Goal: Task Accomplishment & Management: Manage account settings

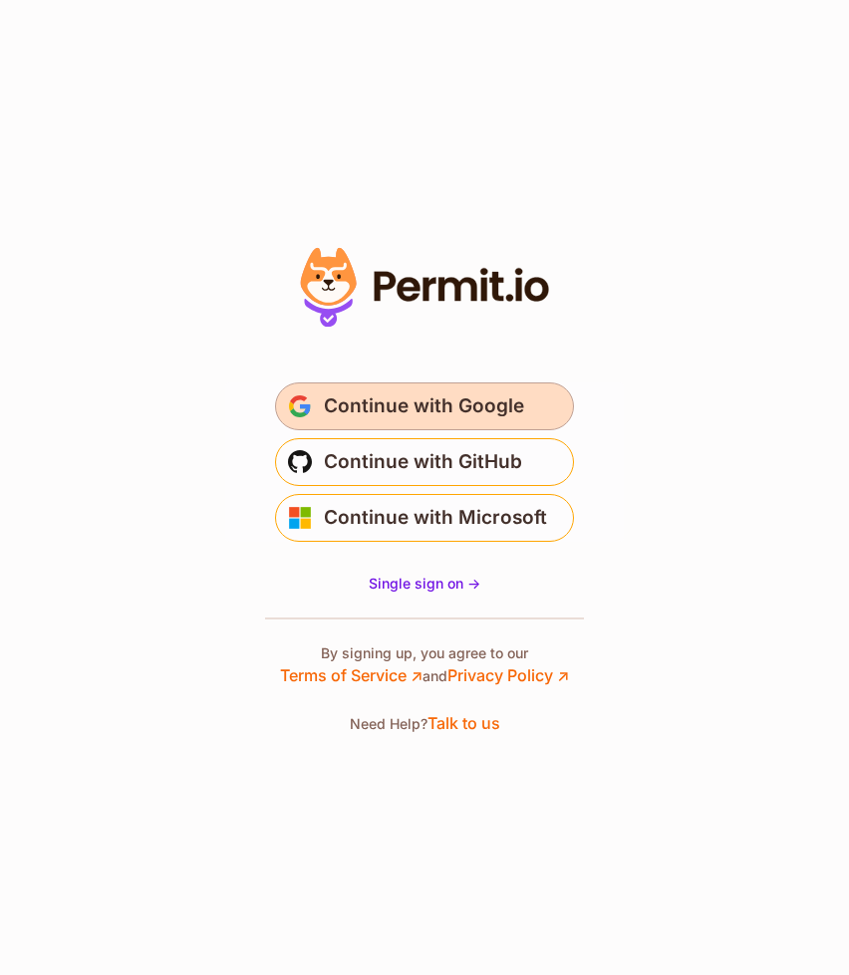
click at [455, 394] on span "Continue with Google" at bounding box center [424, 406] width 200 height 32
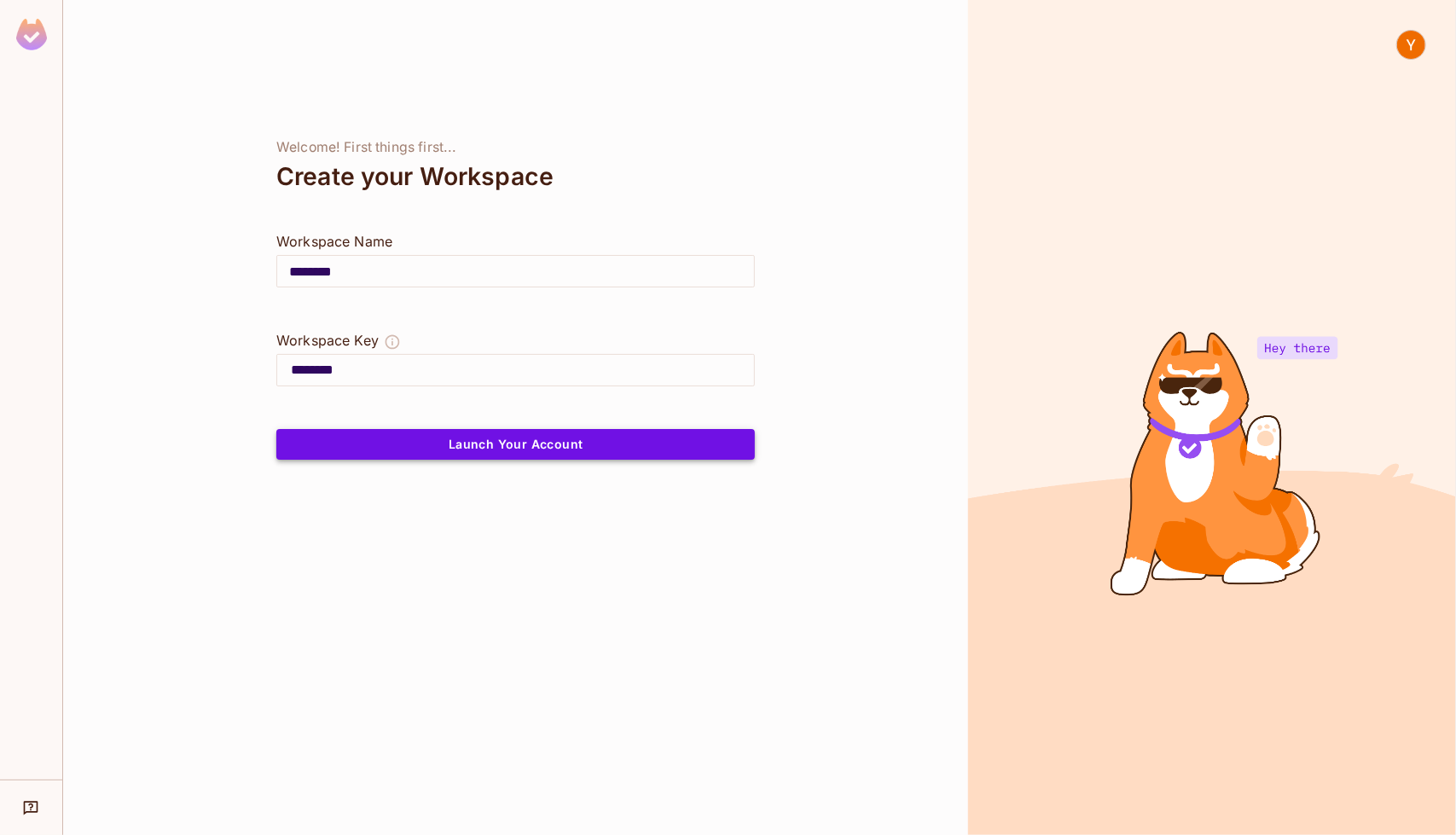
click at [433, 436] on button "Launch Your Account" at bounding box center [516, 444] width 479 height 31
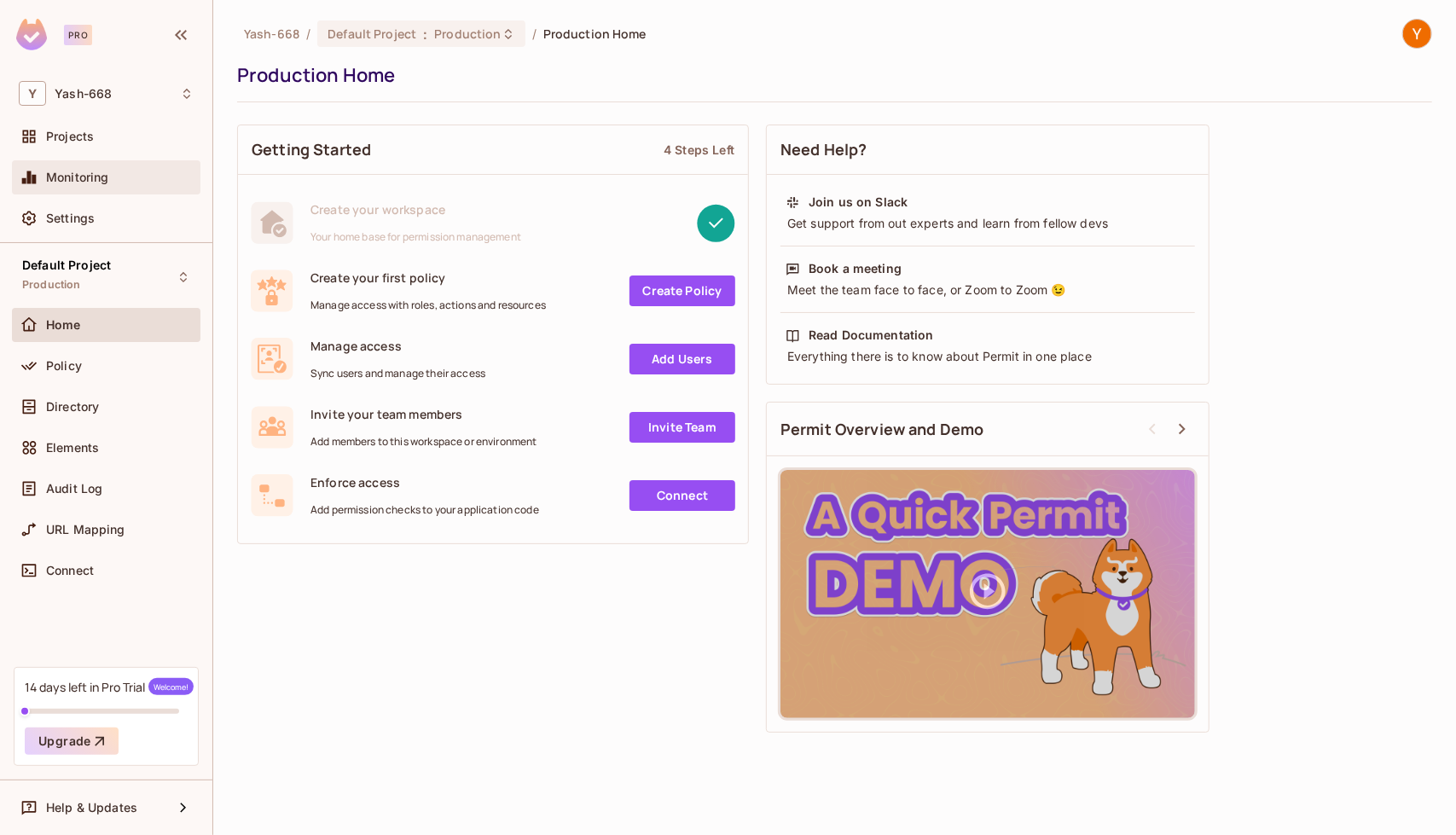
click at [86, 180] on span "Monitoring" at bounding box center [78, 177] width 63 height 14
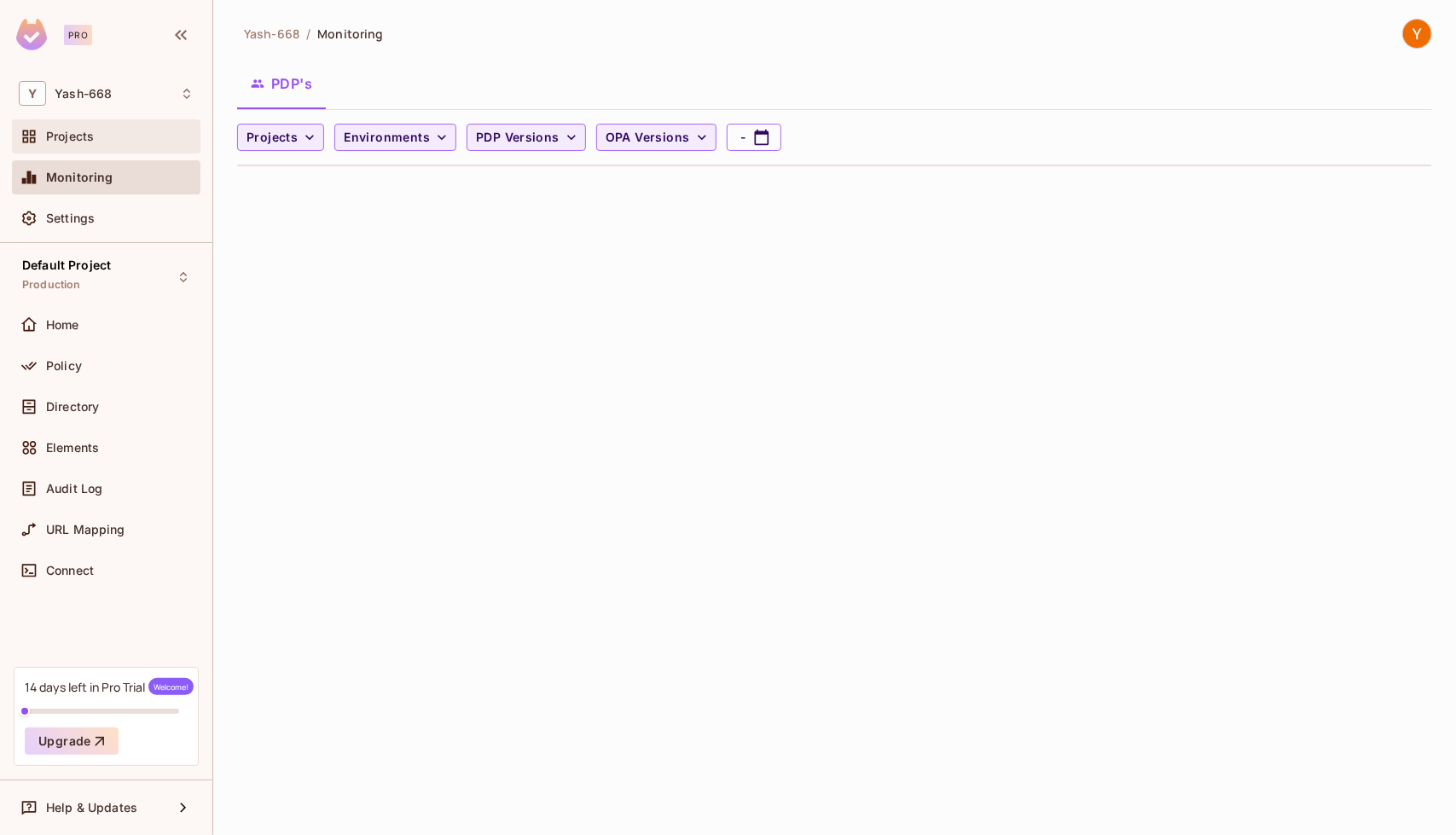
click at [86, 134] on span "Projects" at bounding box center [70, 136] width 48 height 14
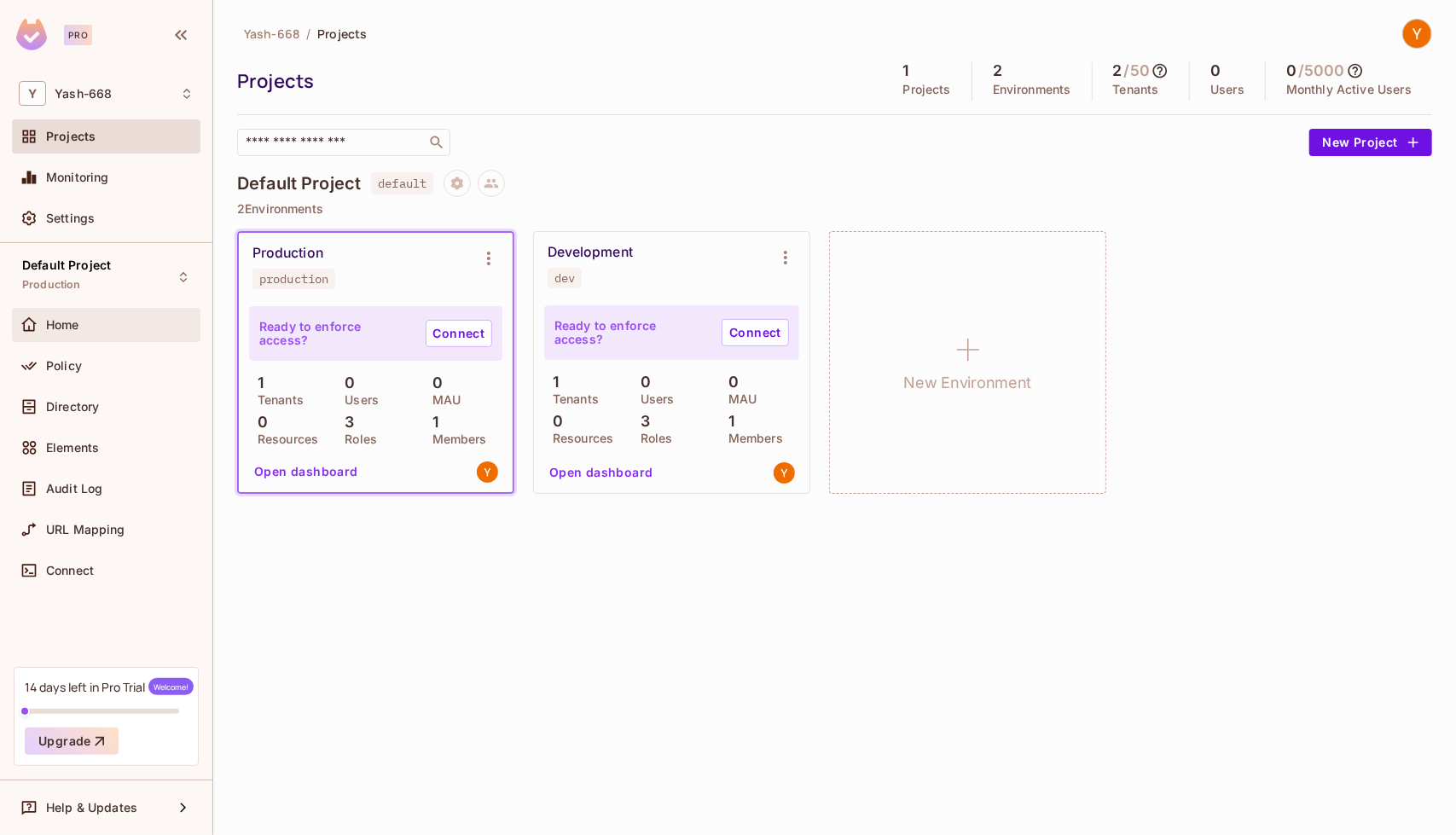
click at [86, 325] on div "Home" at bounding box center [120, 325] width 147 height 14
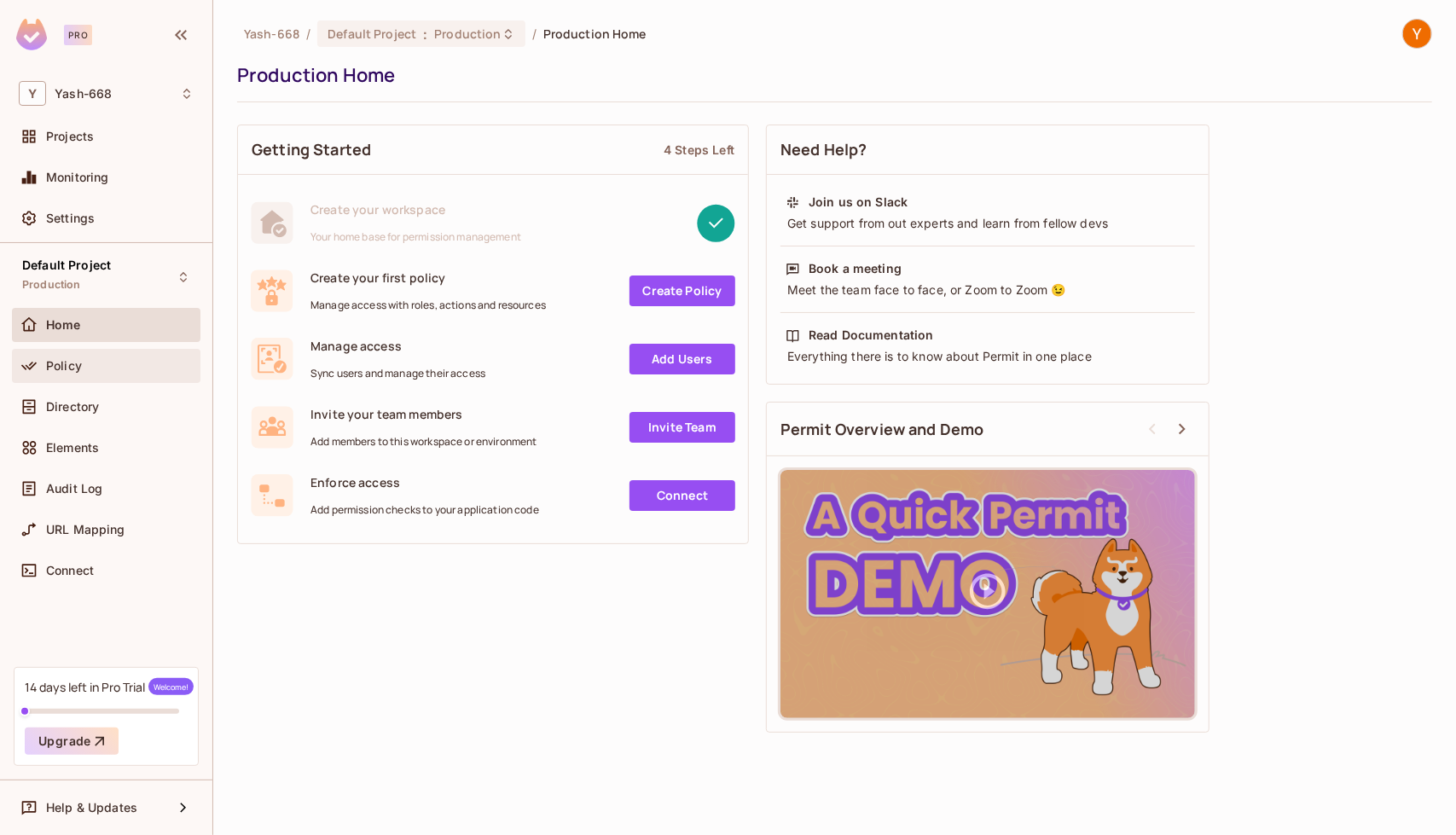
click at [86, 363] on div "Policy" at bounding box center [120, 366] width 147 height 14
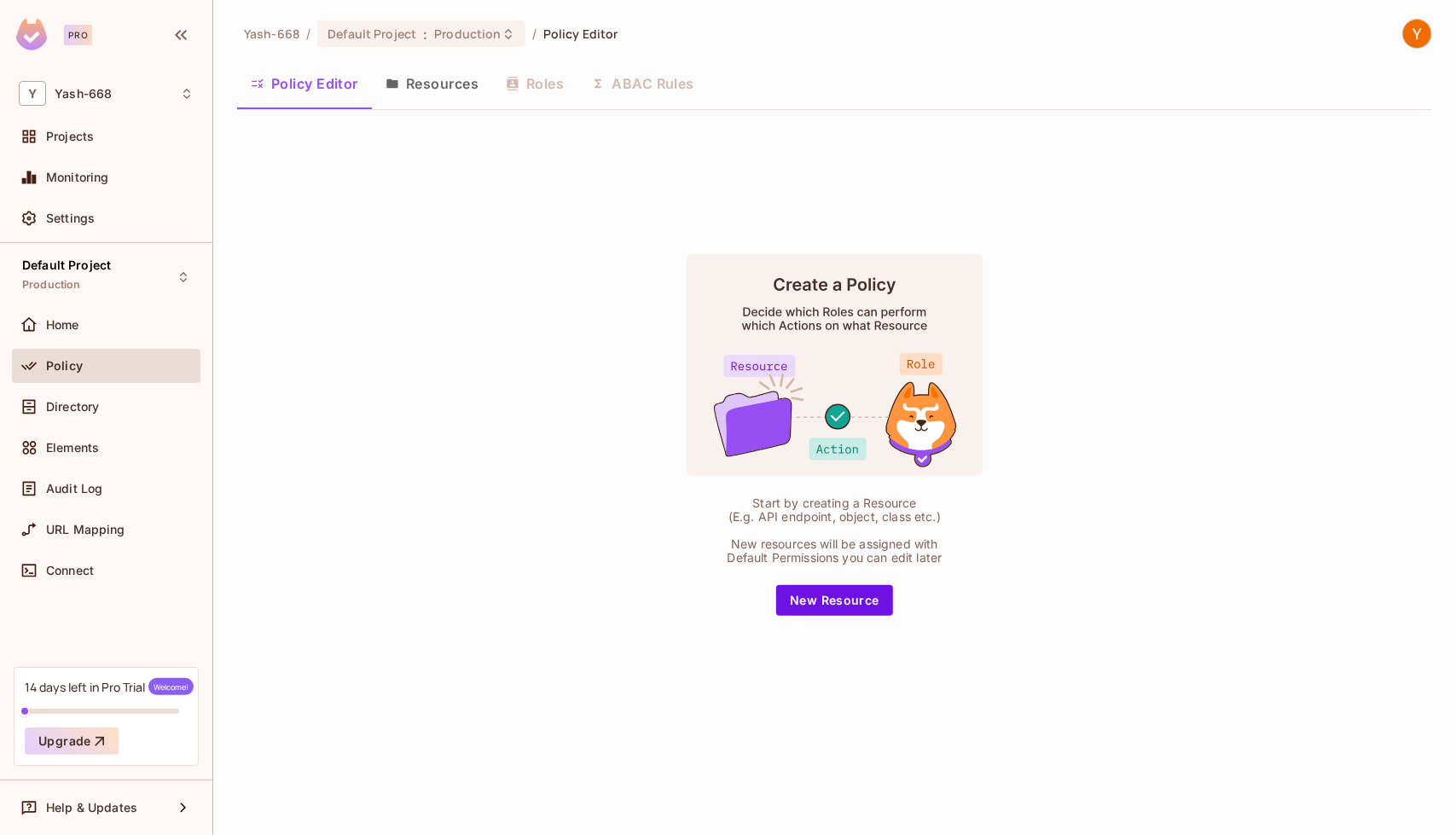
click at [439, 69] on button "Resources" at bounding box center [432, 84] width 120 height 43
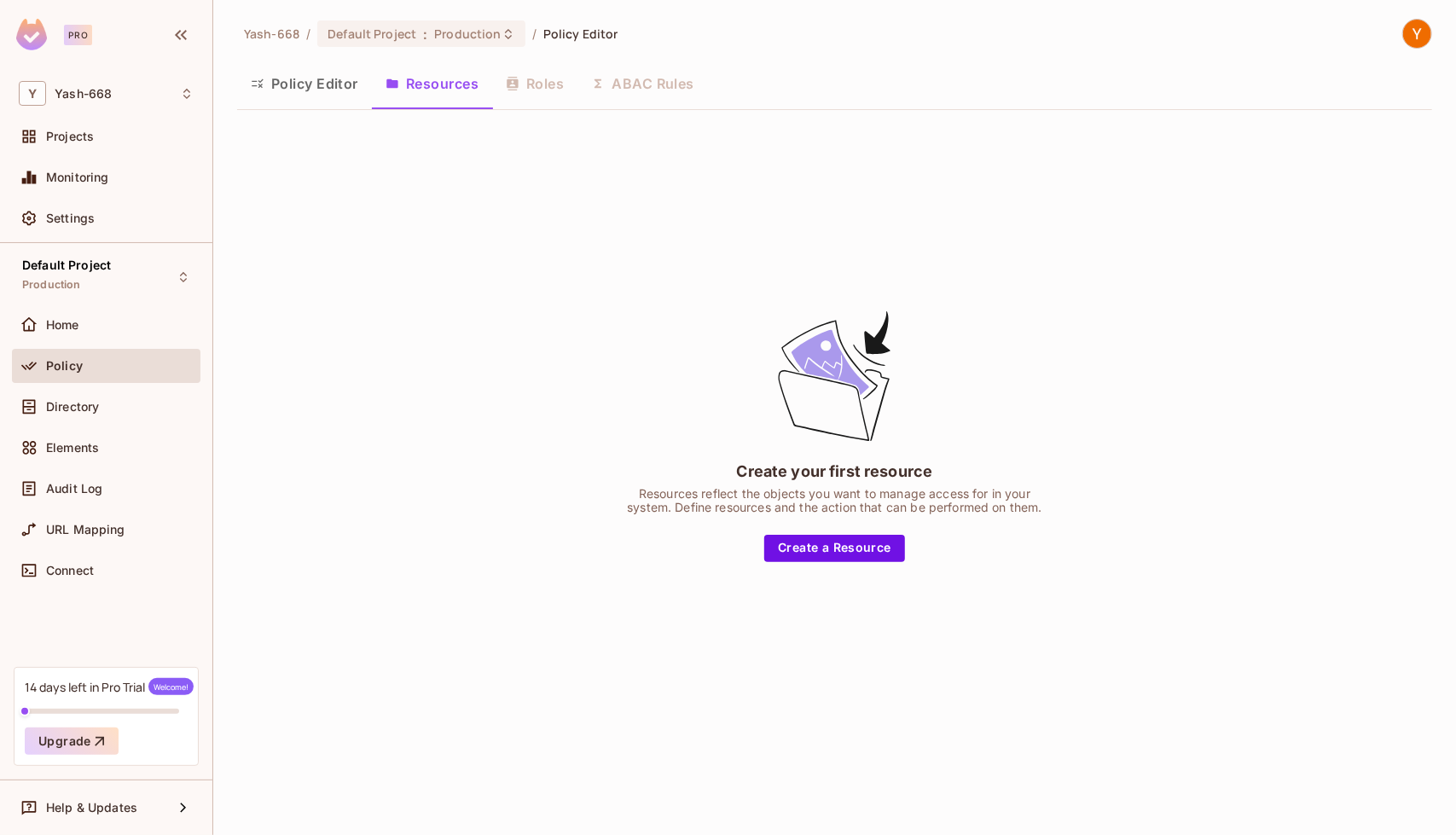
click at [550, 86] on div "Policy Editor Resources Roles ABAC Rules" at bounding box center [834, 84] width 1195 height 43
click at [331, 79] on button "Policy Editor" at bounding box center [304, 84] width 134 height 43
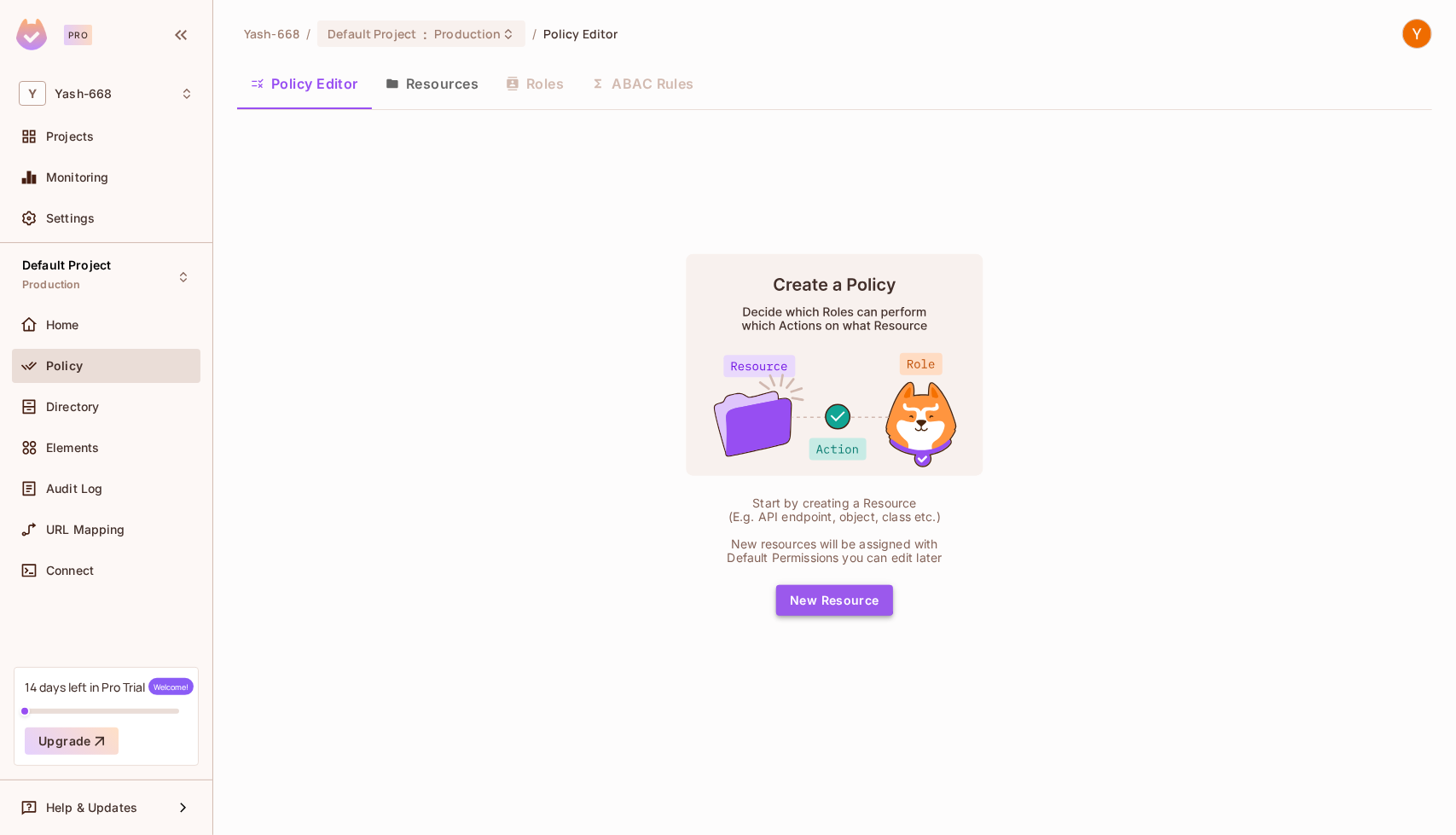
click at [726, 596] on button "New Resource" at bounding box center [834, 600] width 116 height 31
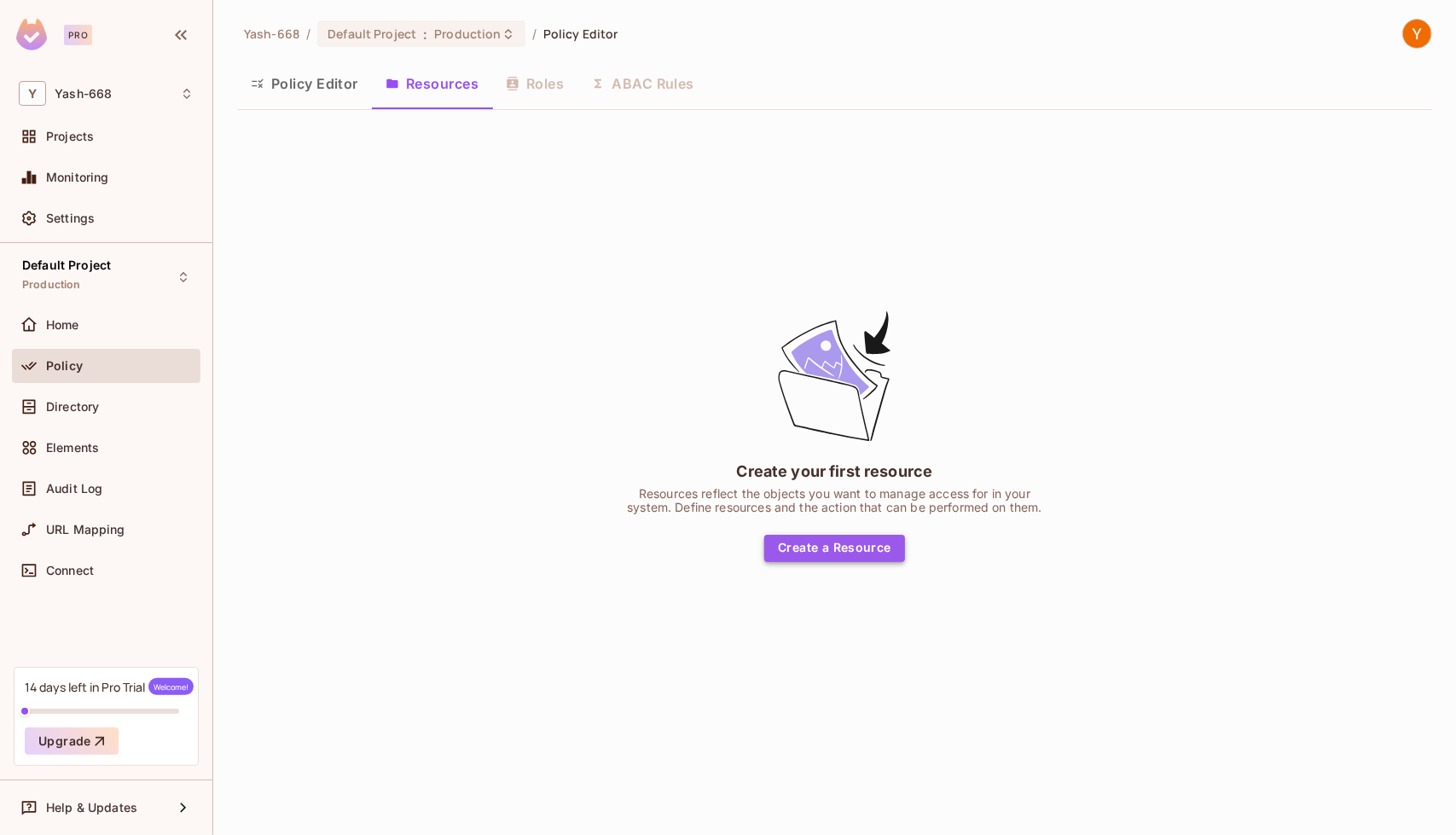
click at [726, 535] on button "Create a Resource" at bounding box center [834, 549] width 140 height 27
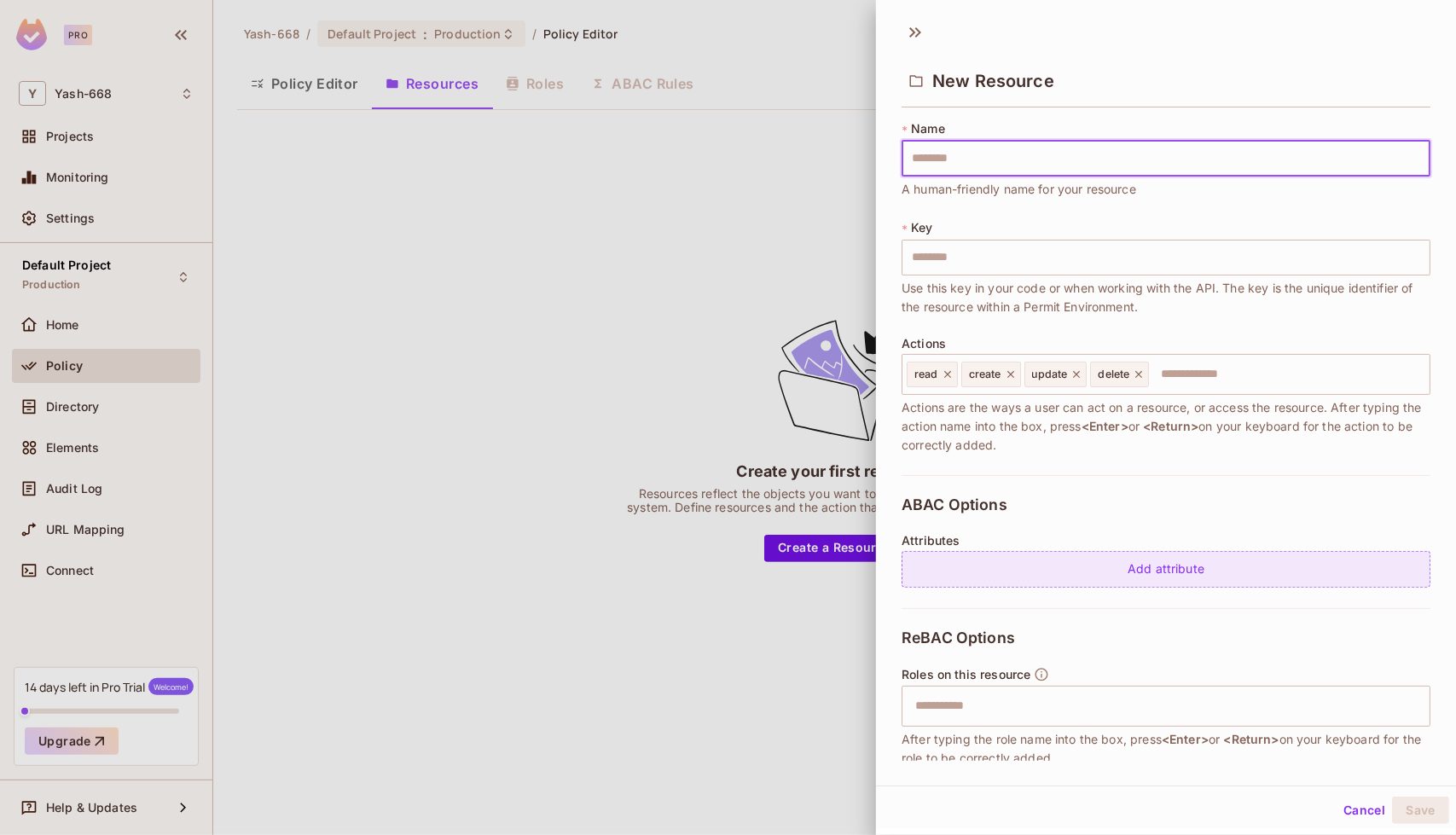
scroll to position [168, 0]
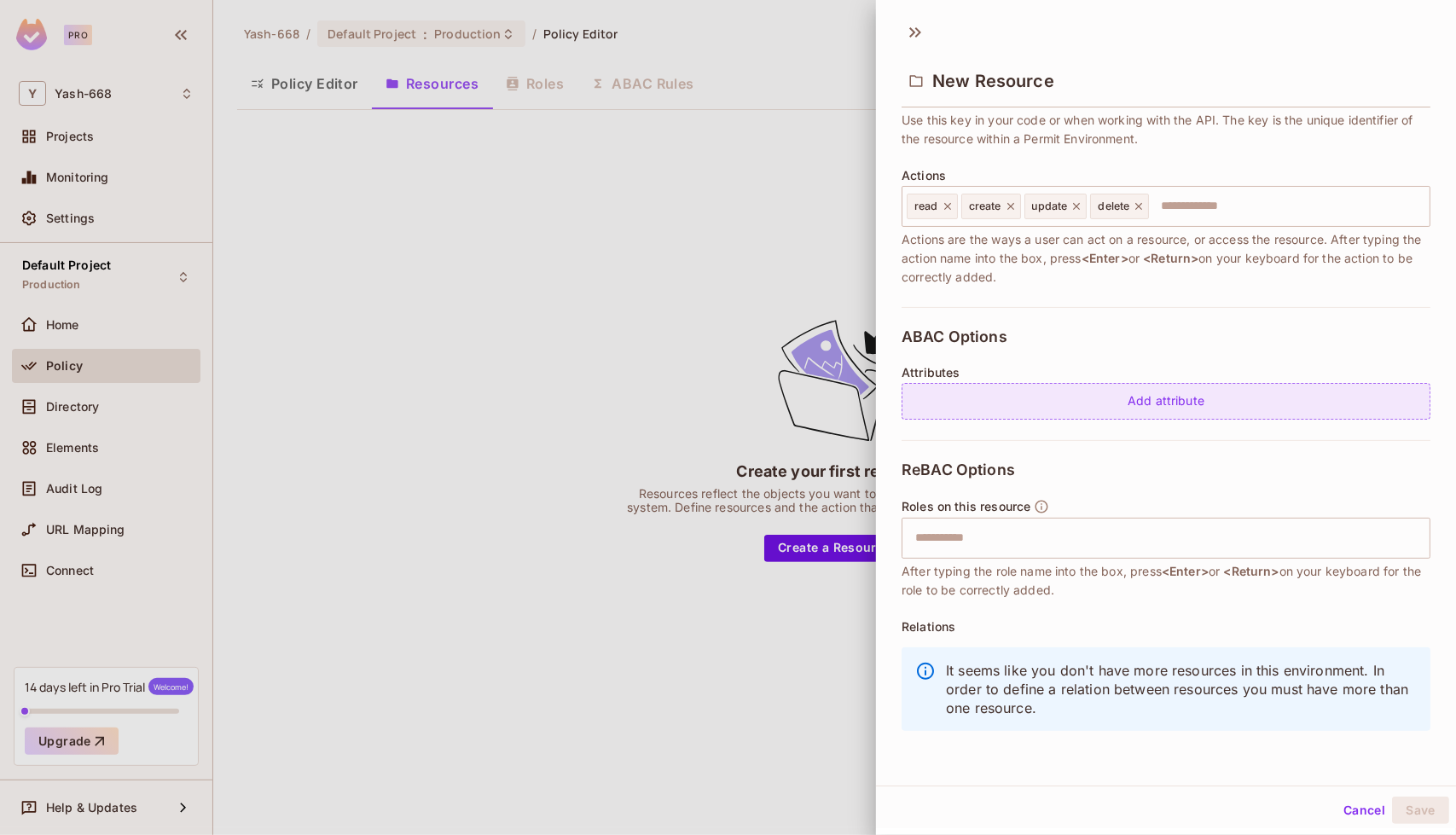
click at [726, 412] on div "Add attribute" at bounding box center [1167, 401] width 529 height 37
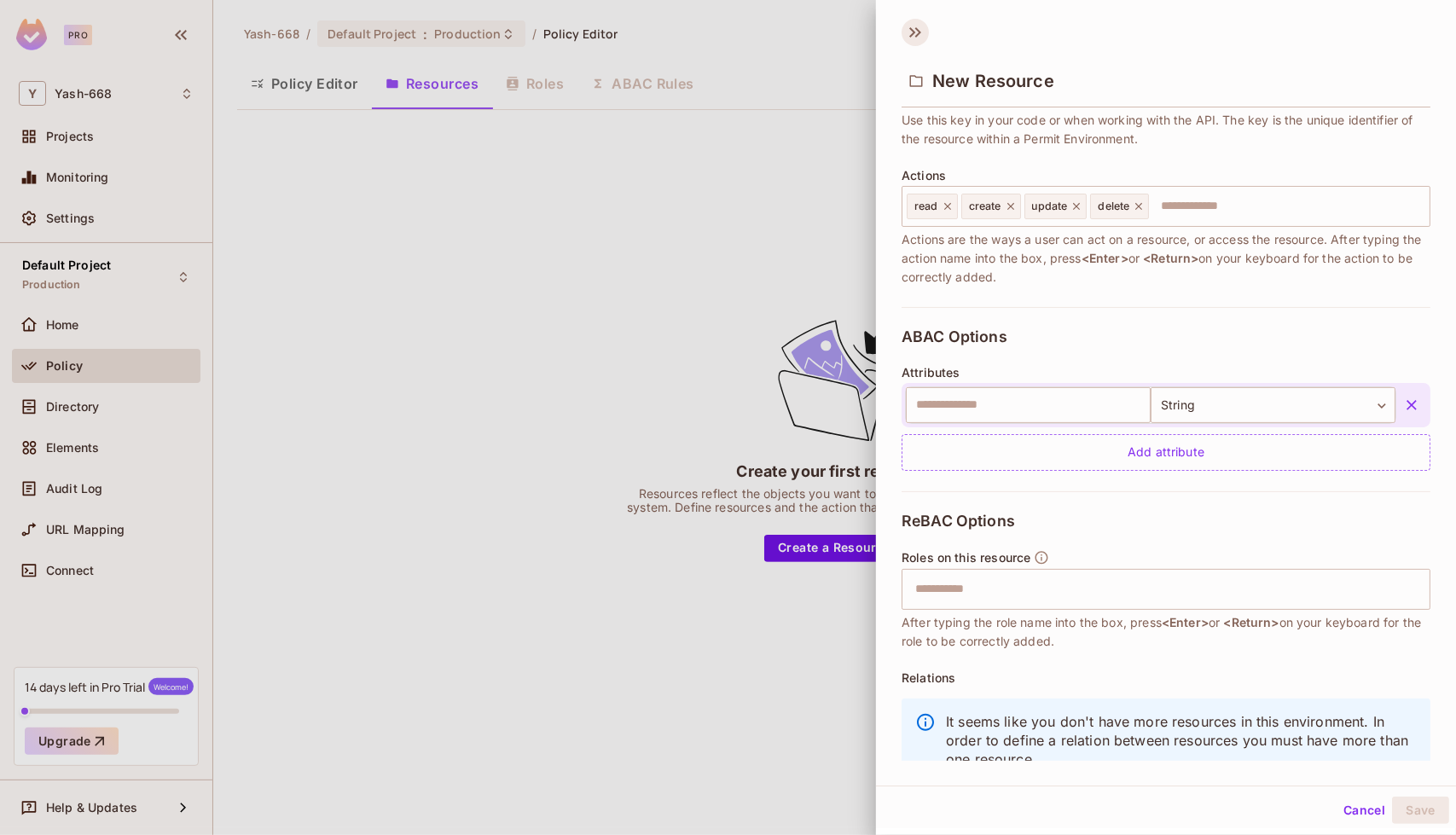
click at [726, 32] on icon at bounding box center [916, 33] width 27 height 27
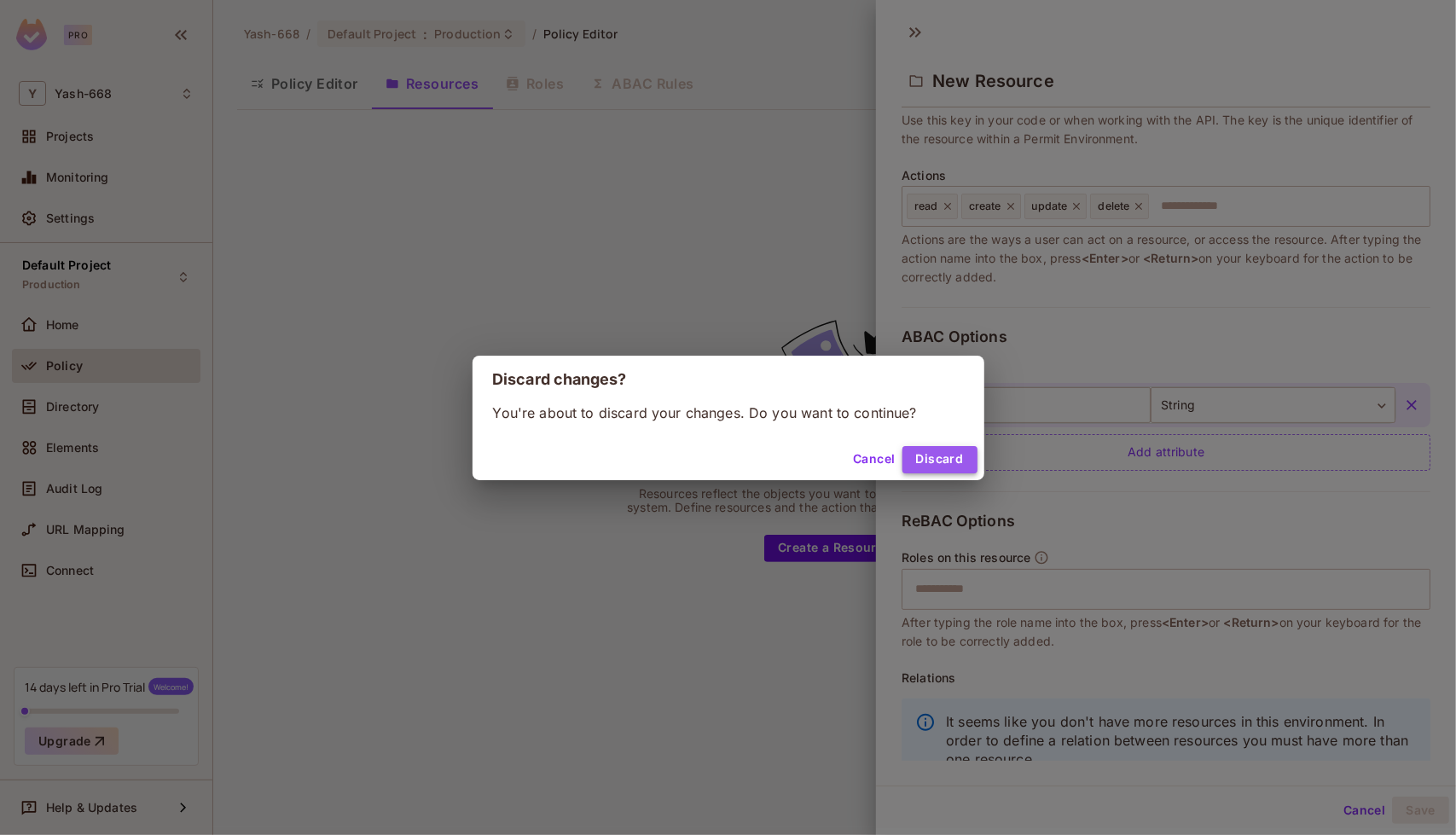
click at [726, 460] on button "Discard" at bounding box center [940, 460] width 75 height 27
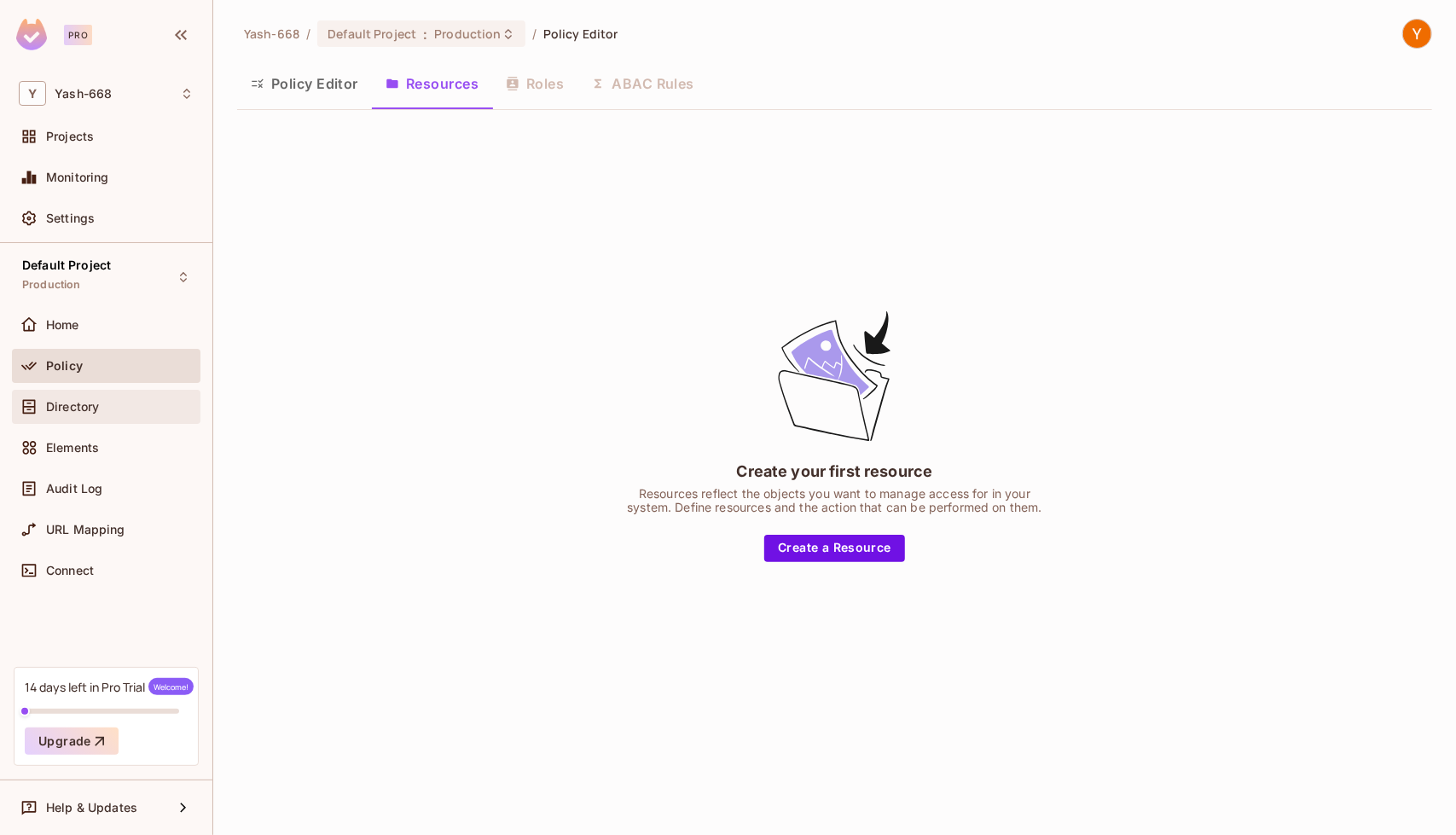
click at [141, 400] on div "Directory" at bounding box center [120, 407] width 147 height 14
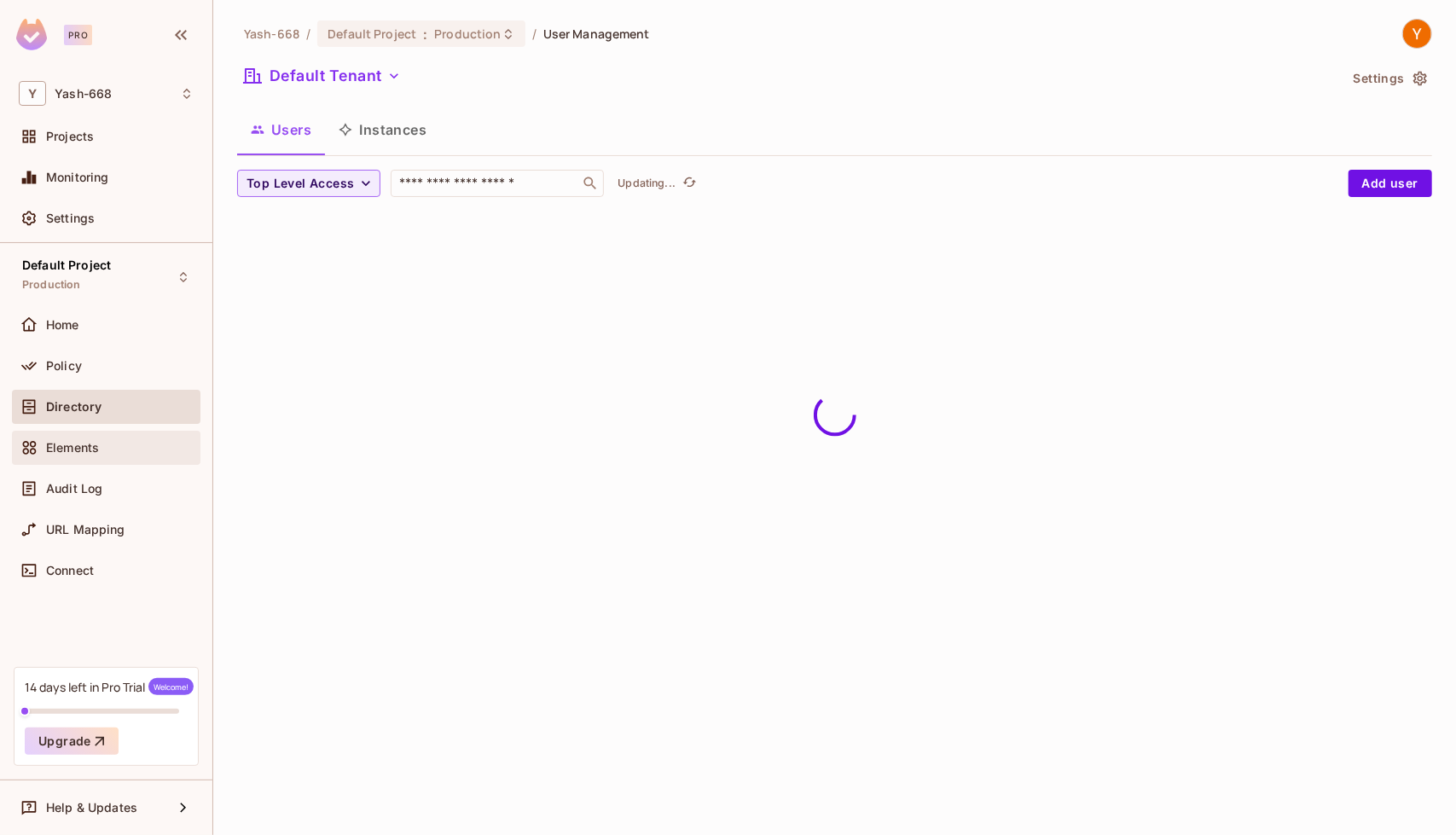
click at [101, 441] on div "Elements" at bounding box center [120, 448] width 147 height 14
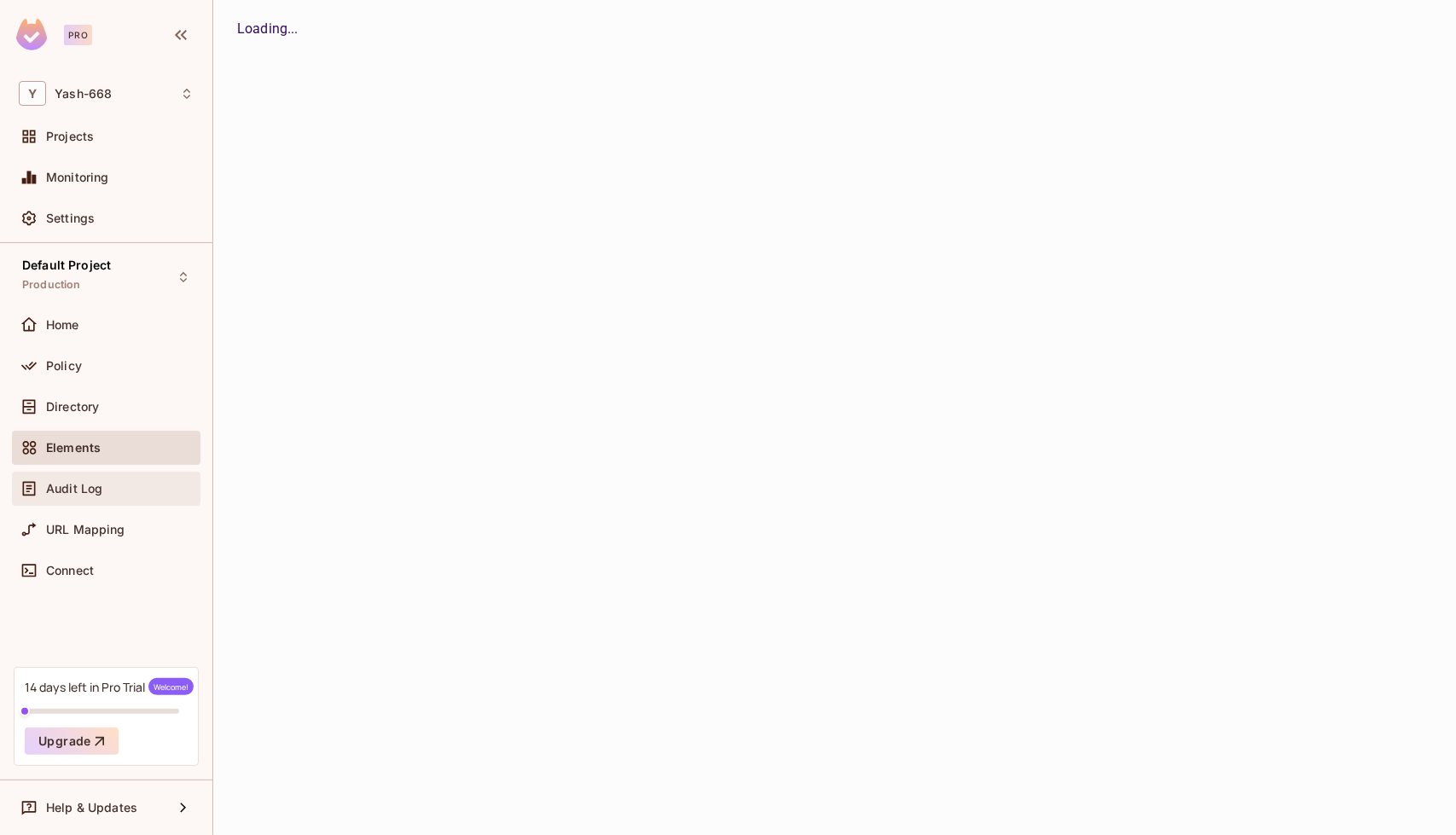
click at [101, 484] on span "Audit Log" at bounding box center [75, 489] width 57 height 14
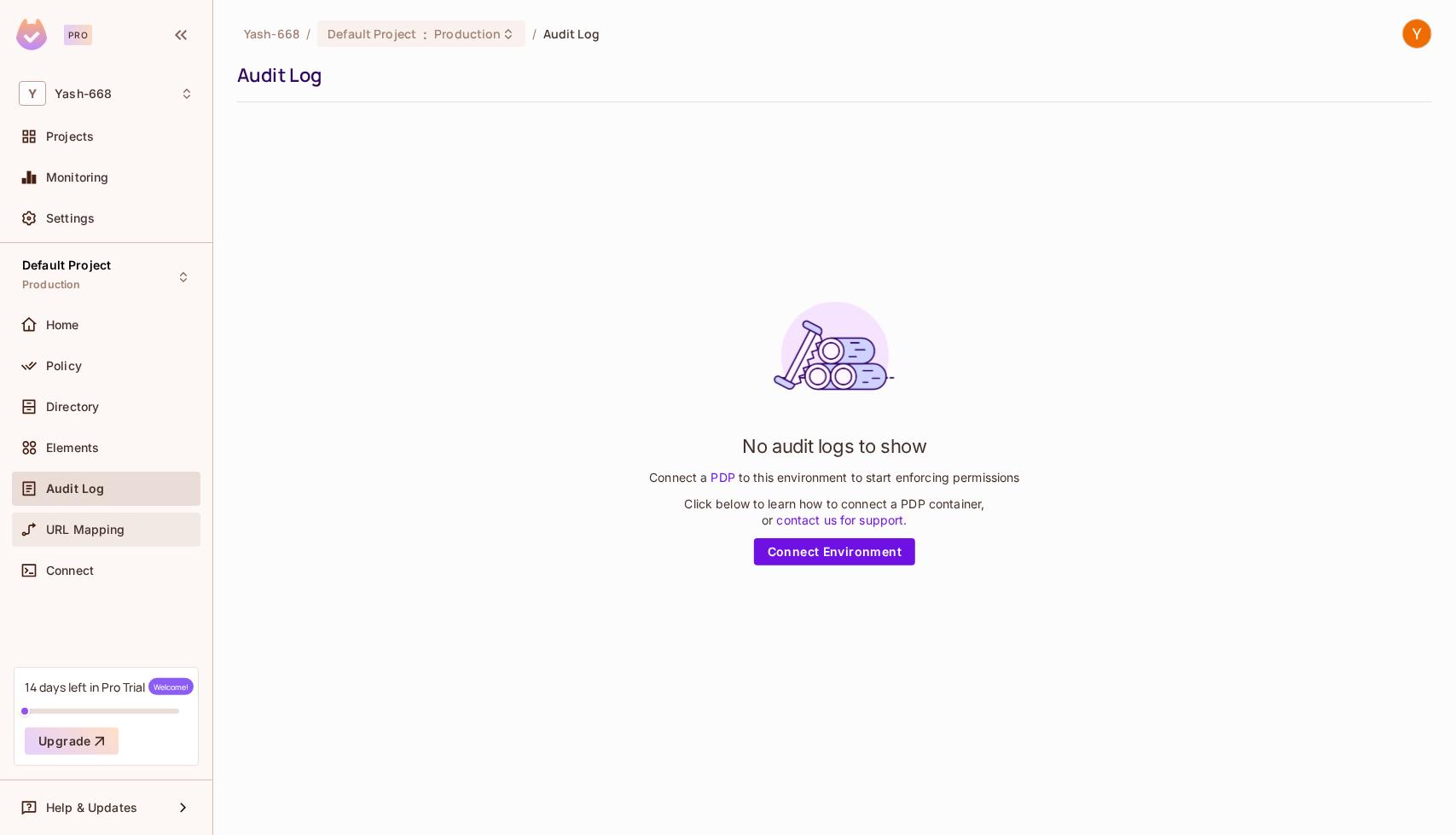
click at [86, 535] on span "URL Mapping" at bounding box center [86, 530] width 80 height 14
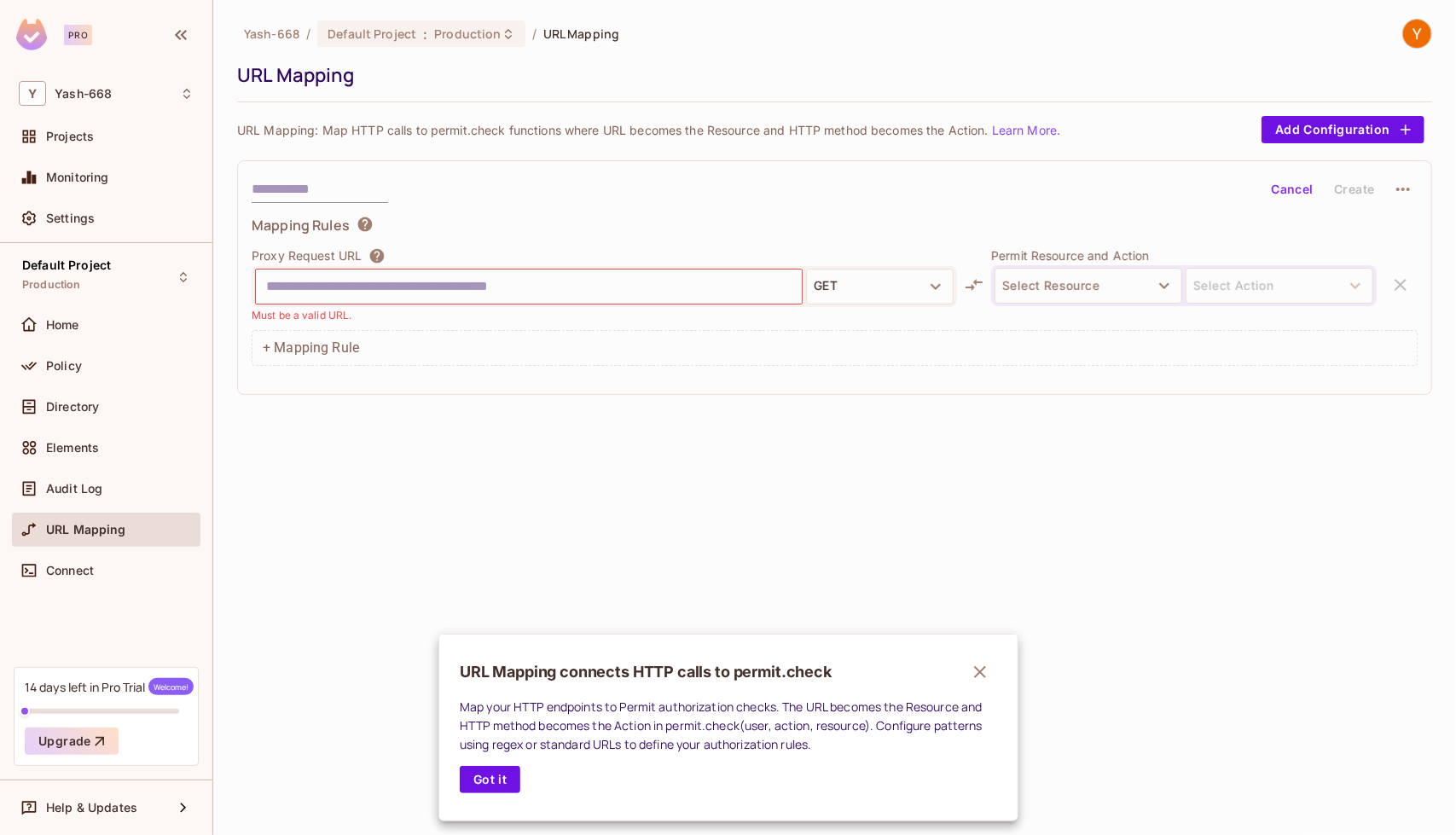
click at [726, 28] on div at bounding box center [728, 417] width 1456 height 835
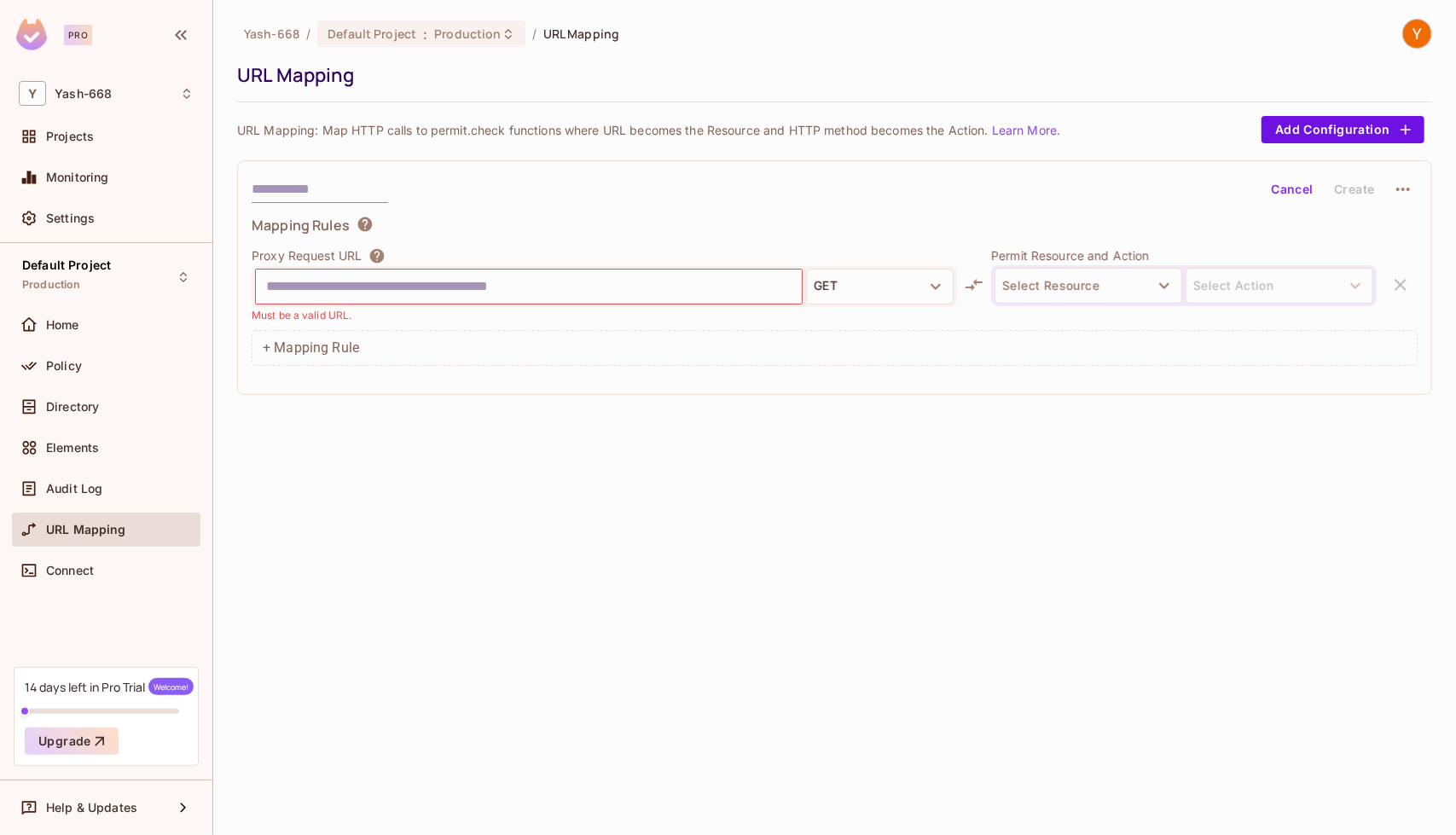
click at [726, 36] on img at bounding box center [1417, 33] width 28 height 28
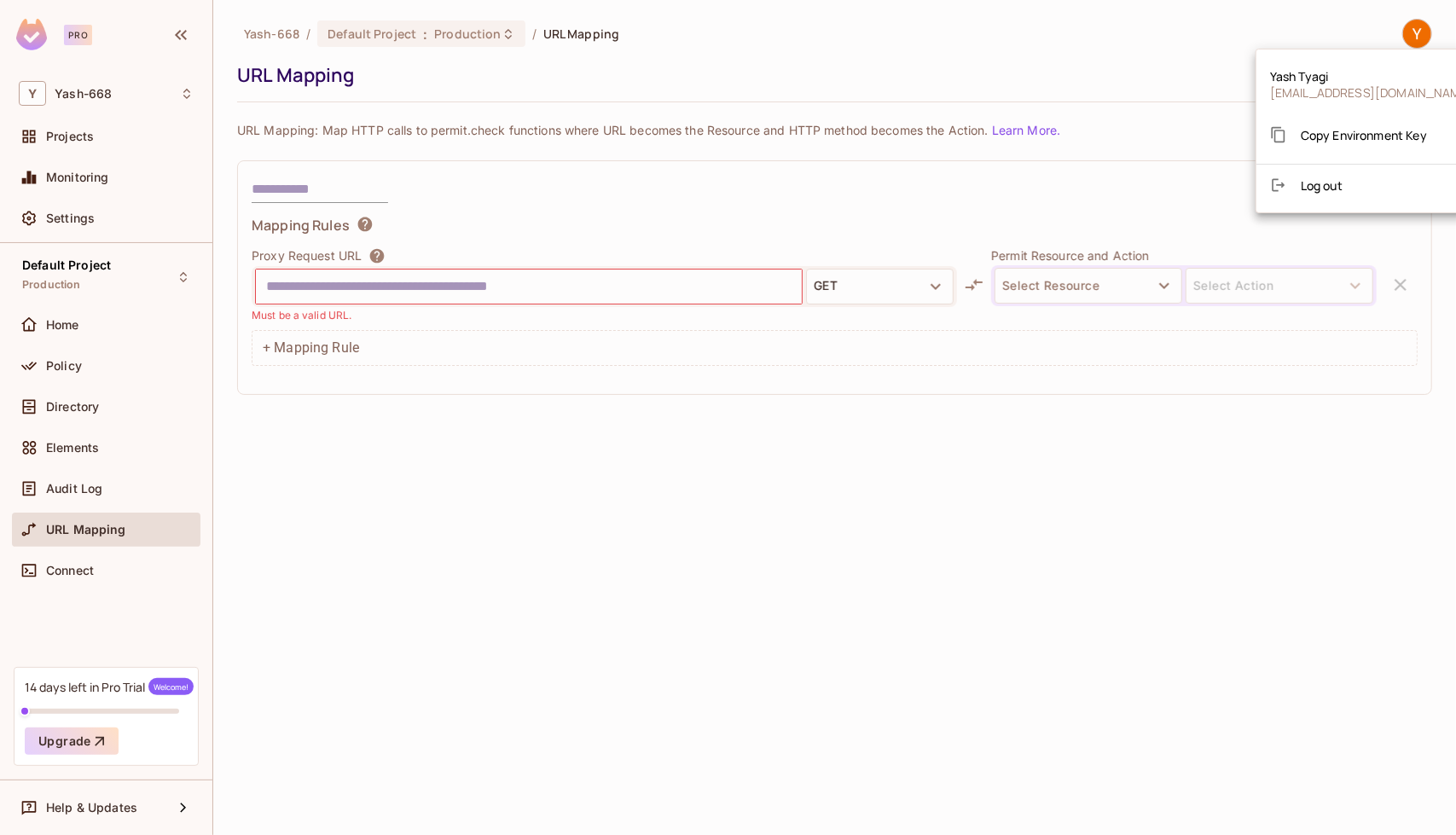
click at [726, 196] on li "Log out" at bounding box center [1371, 185] width 230 height 27
